Goal: Transaction & Acquisition: Obtain resource

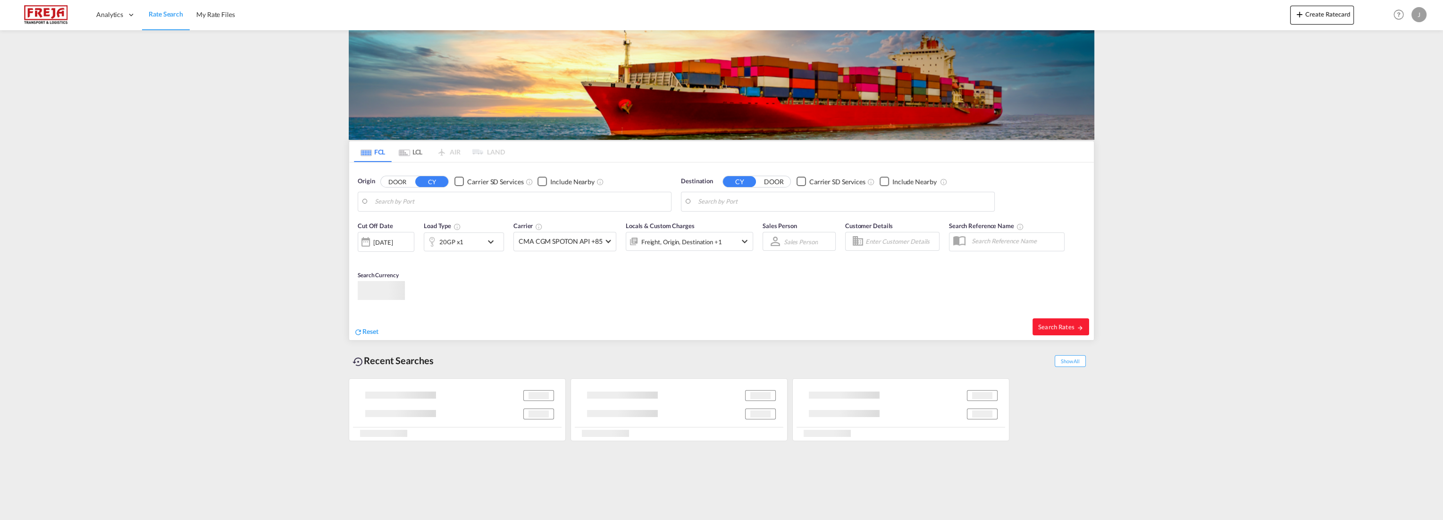
type input "Guangzhou Pt, CNGZG"
type input "[GEOGRAPHIC_DATA], NOOSL"
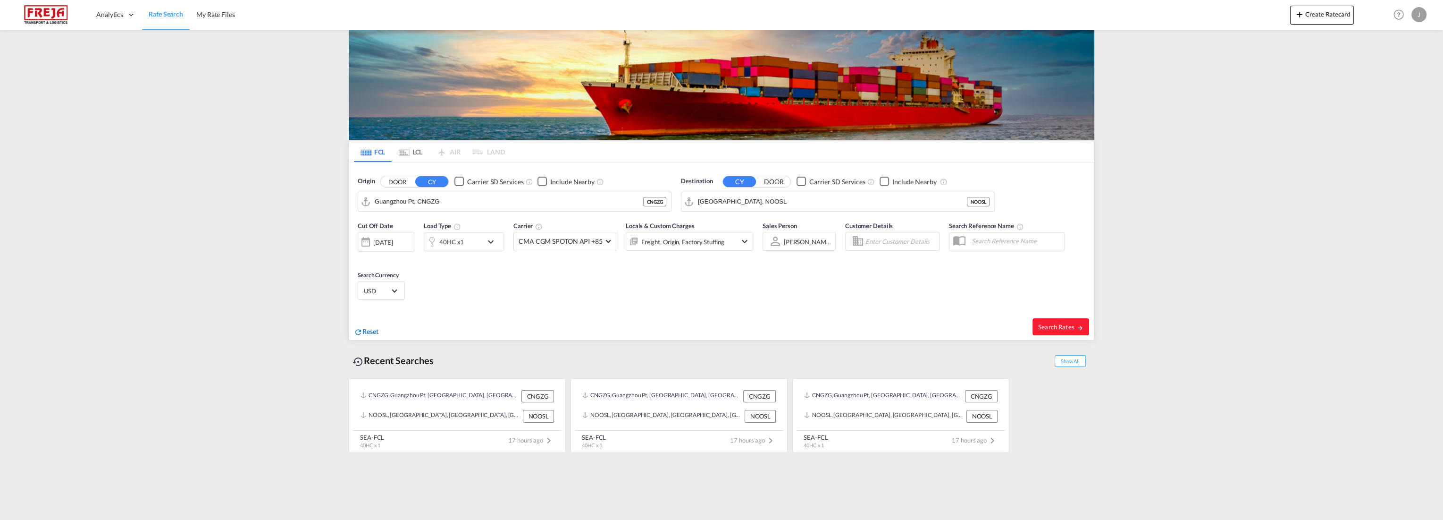
click at [370, 331] on span "Reset" at bounding box center [370, 331] width 16 height 8
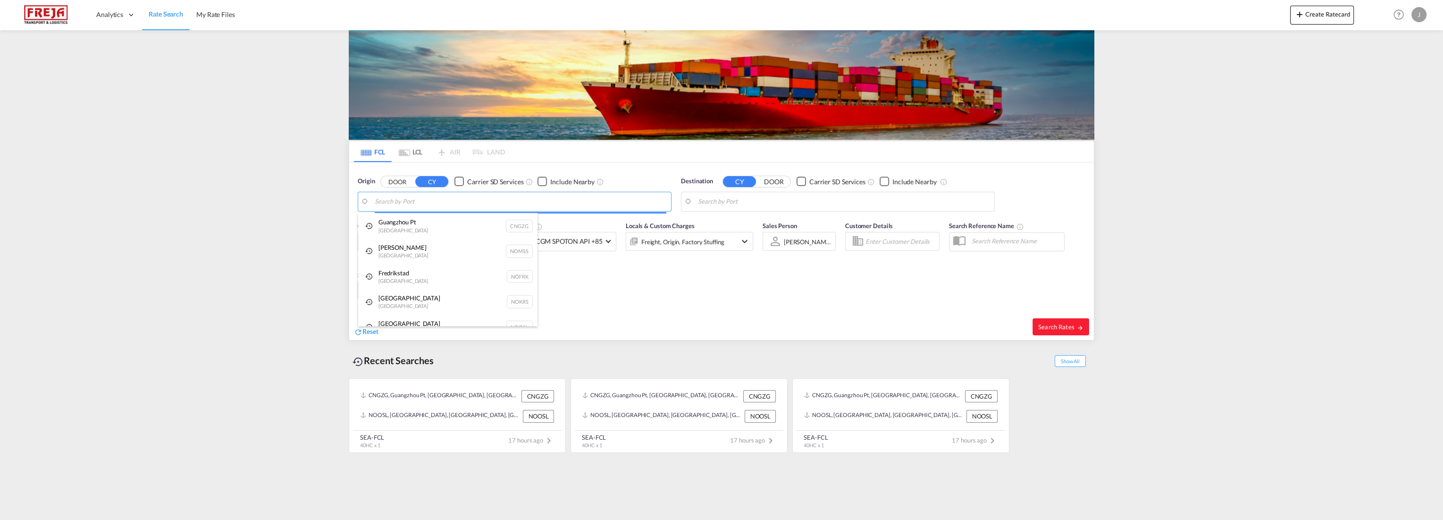
click at [422, 202] on body "Analytics Reports Dashboard Rate Search My Rate Files Analytics" at bounding box center [721, 260] width 1443 height 520
click at [424, 252] on div "Busan Korea, Republic of KRPUS" at bounding box center [447, 255] width 179 height 28
type input "Busan, KRPUS"
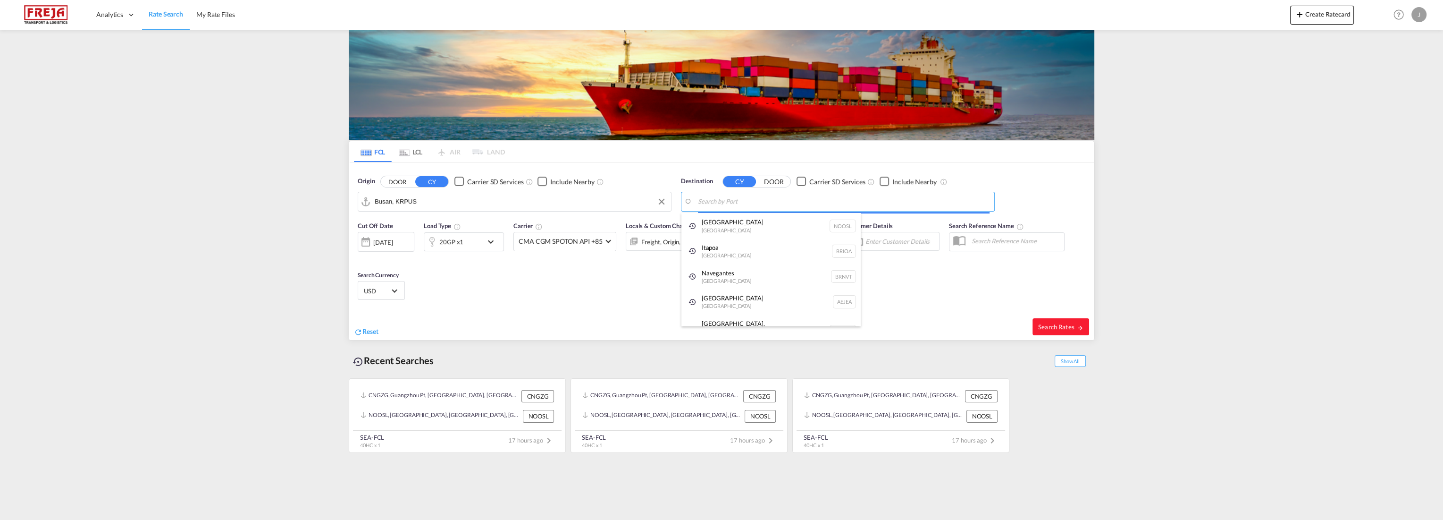
click at [738, 203] on body "Analytics Reports Dashboard Rate Search My Rate Files Analytics" at bounding box center [721, 260] width 1443 height 520
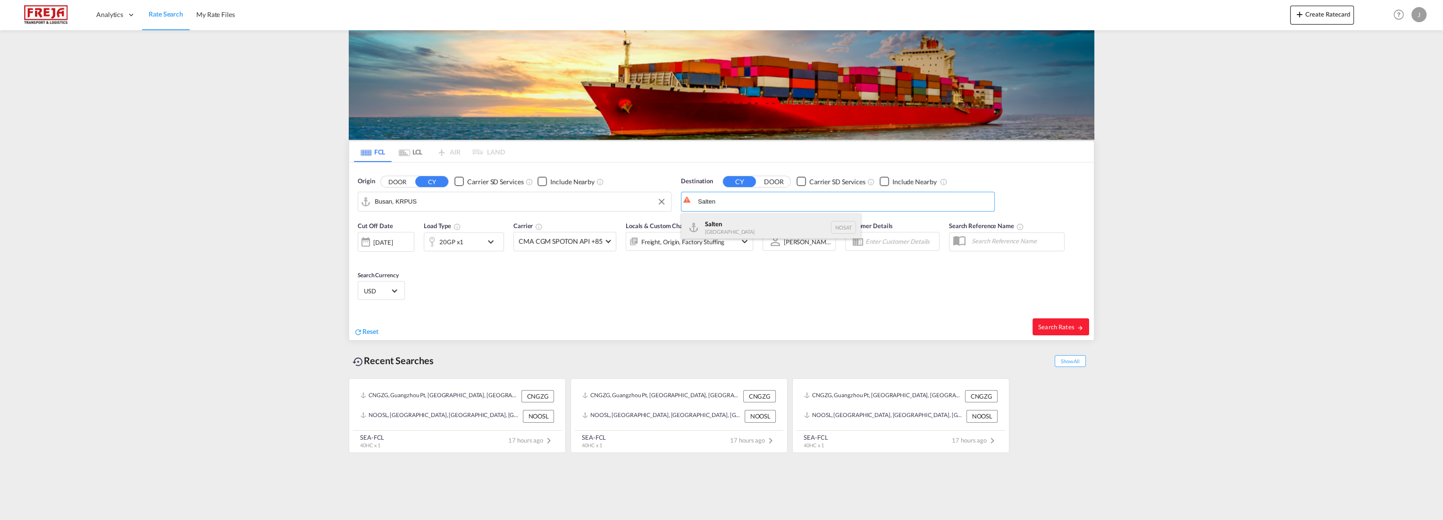
click at [722, 220] on div "Salten [GEOGRAPHIC_DATA] NOSAT" at bounding box center [770, 227] width 179 height 28
type input "Salten, NOSAT"
click at [390, 235] on div "[DATE]" at bounding box center [386, 242] width 57 height 20
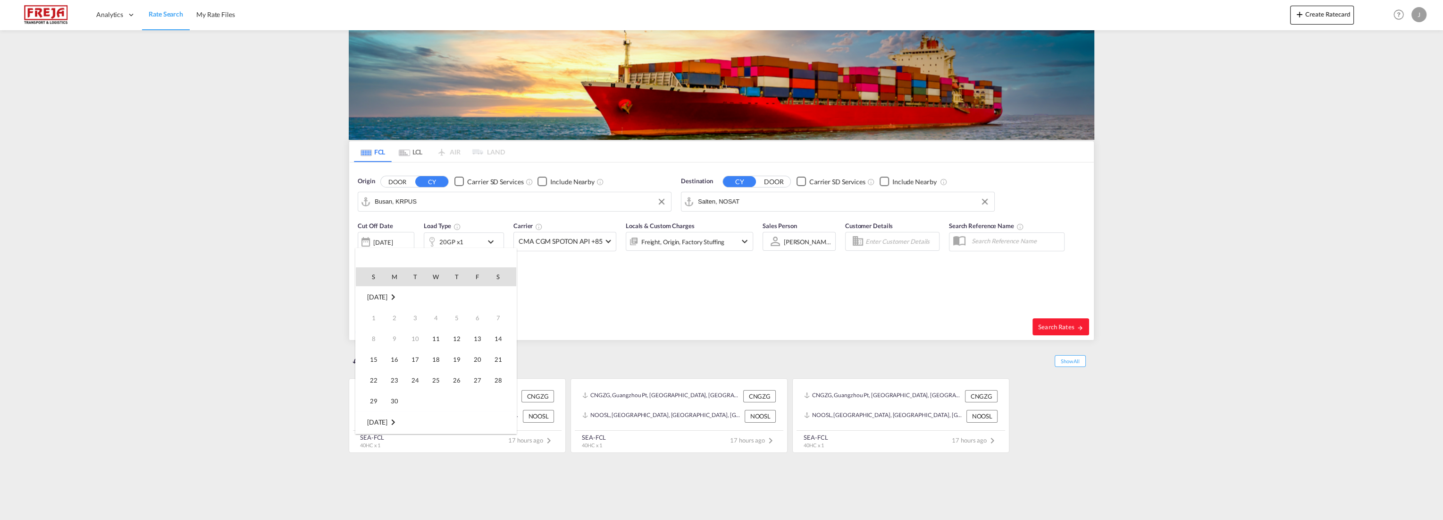
scroll to position [375, 0]
click at [412, 358] on span "16" at bounding box center [415, 359] width 19 height 19
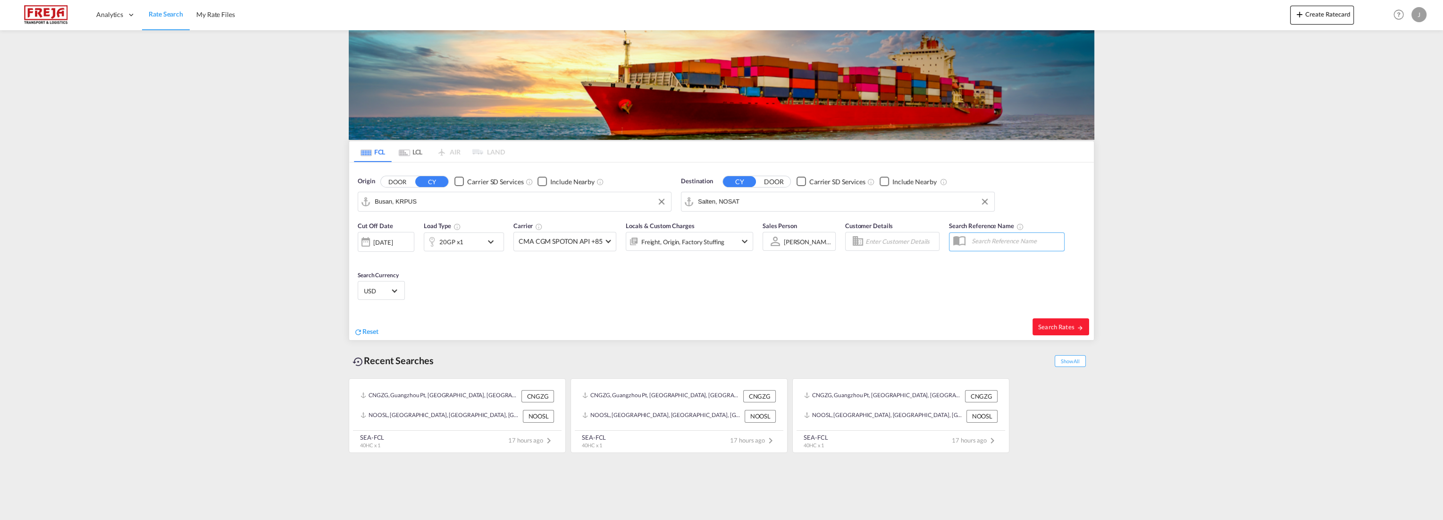
click at [492, 238] on md-icon "icon-chevron-down" at bounding box center [493, 241] width 16 height 11
click at [402, 281] on span "Choose: \a20GP" at bounding box center [403, 281] width 5 height 5
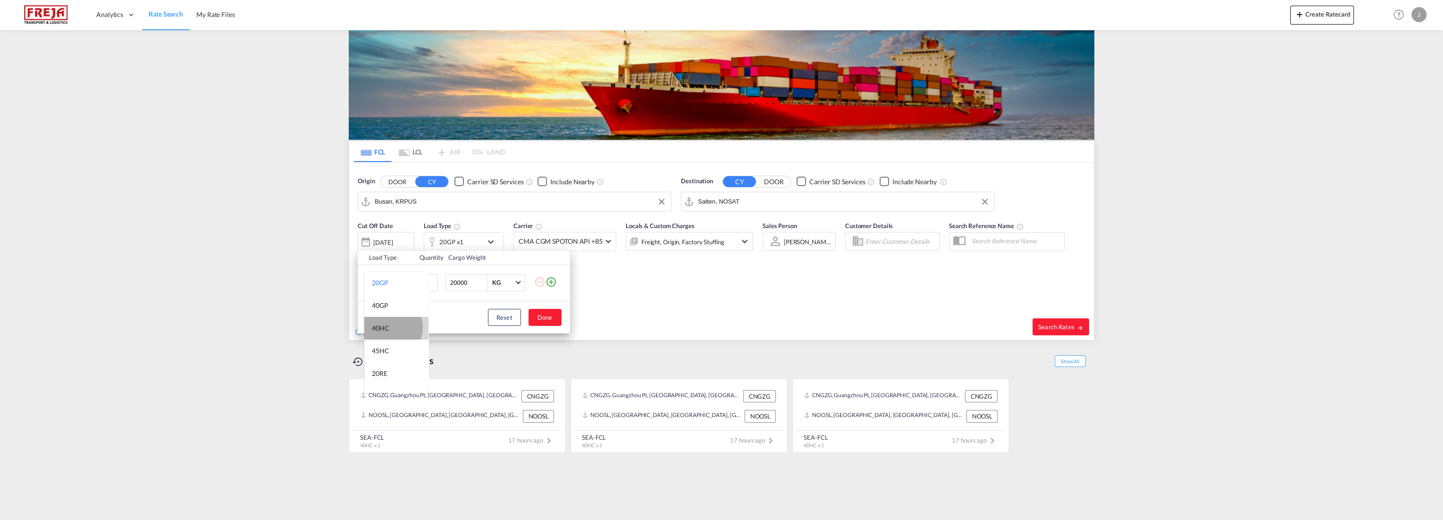
click at [389, 327] on div "40HC" at bounding box center [380, 327] width 17 height 9
click at [538, 317] on button "Done" at bounding box center [545, 317] width 33 height 17
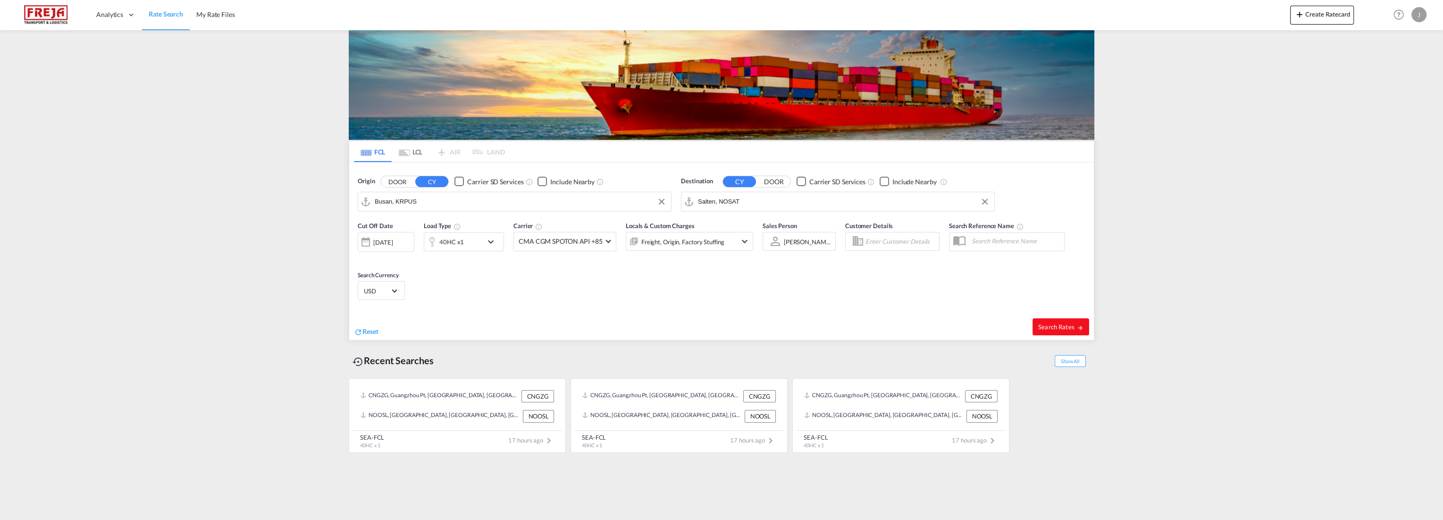
click at [1046, 323] on span "Search Rates" at bounding box center [1060, 327] width 45 height 8
type input "KRPUS to NOSAT / [DATE]"
